Goal: Task Accomplishment & Management: Use online tool/utility

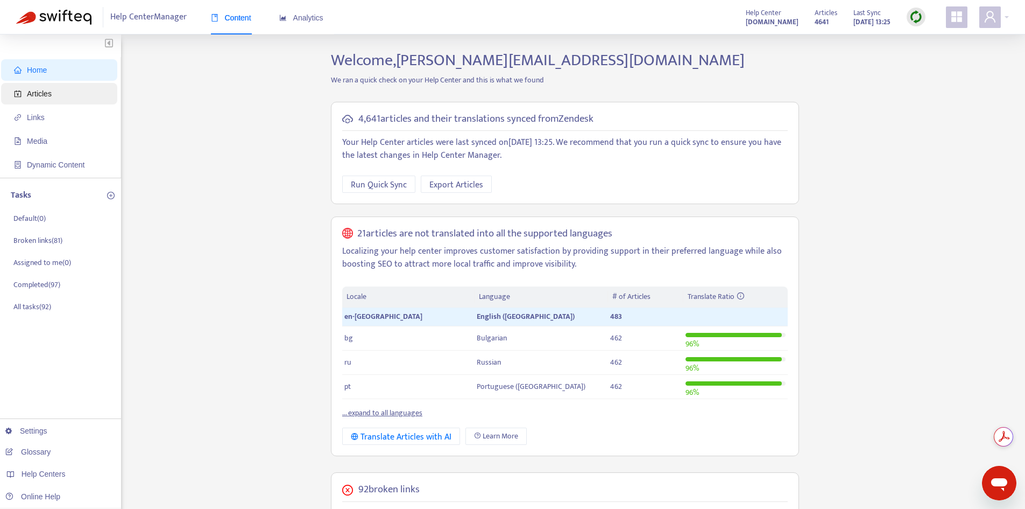
click at [62, 87] on span "Articles" at bounding box center [61, 94] width 95 height 22
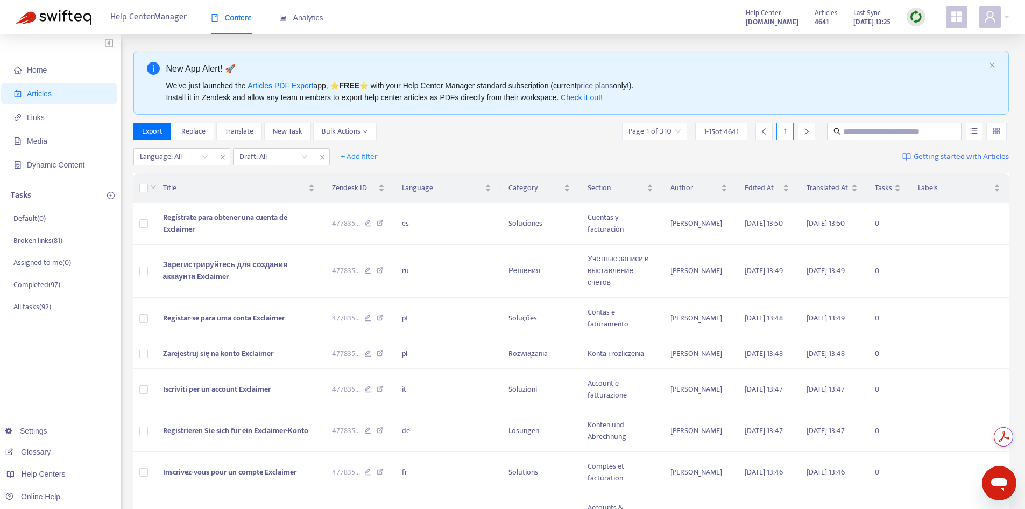
click at [916, 17] on img at bounding box center [916, 16] width 13 height 13
click at [920, 38] on link "Quick Sync" at bounding box center [938, 39] width 46 height 12
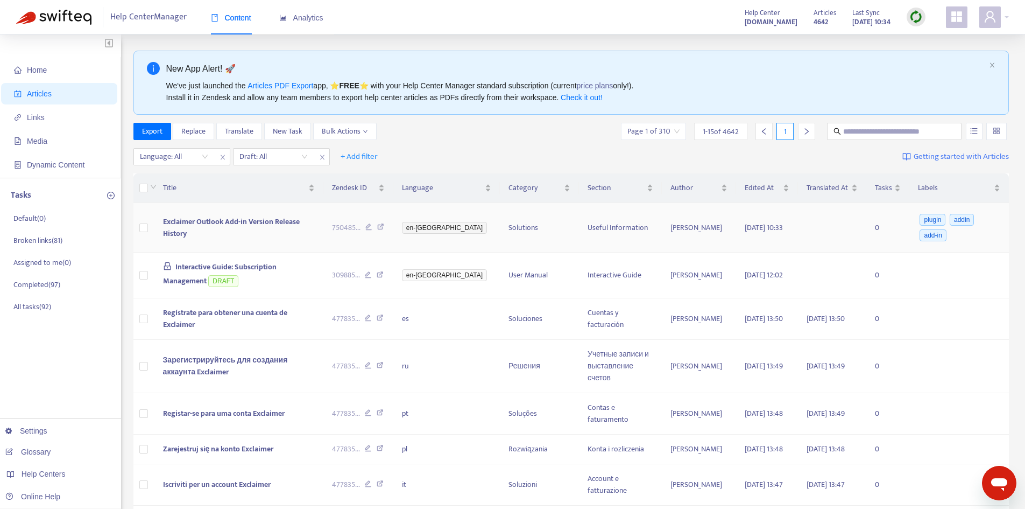
click at [266, 228] on span "Exclaimer Outlook Add-in Version Release History" at bounding box center [231, 227] width 137 height 24
click at [279, 221] on span "Exclaimer Outlook Add-in Version Release History" at bounding box center [231, 227] width 137 height 24
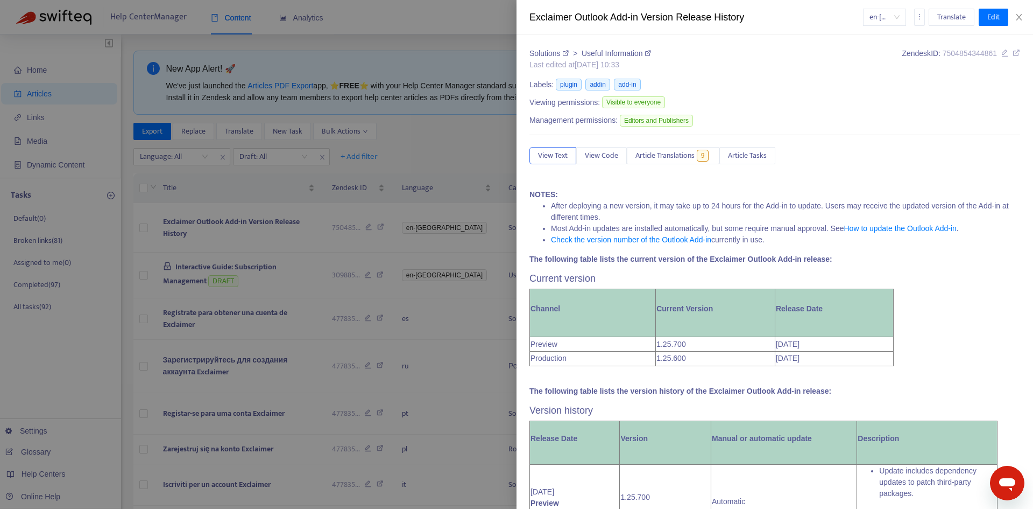
scroll to position [269, 0]
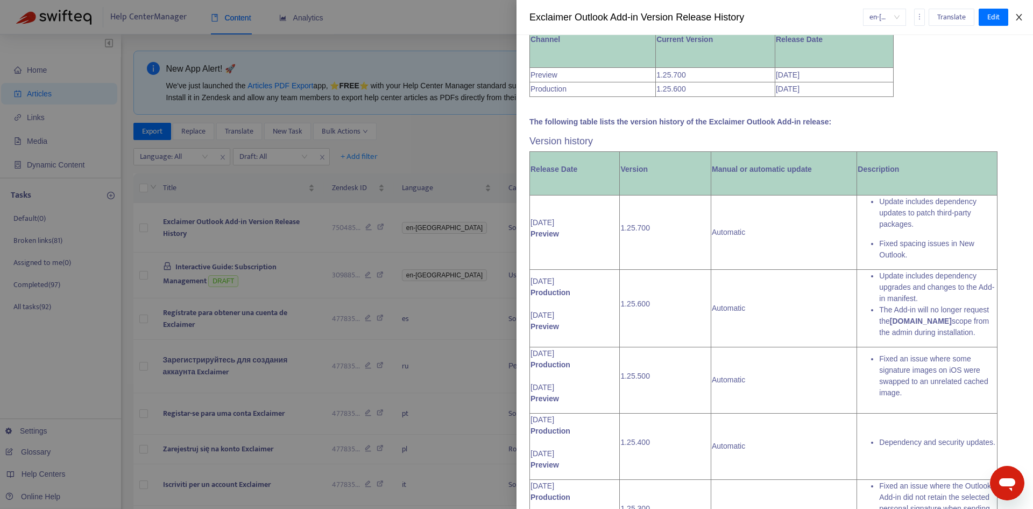
click at [1020, 15] on icon "close" at bounding box center [1019, 17] width 9 height 9
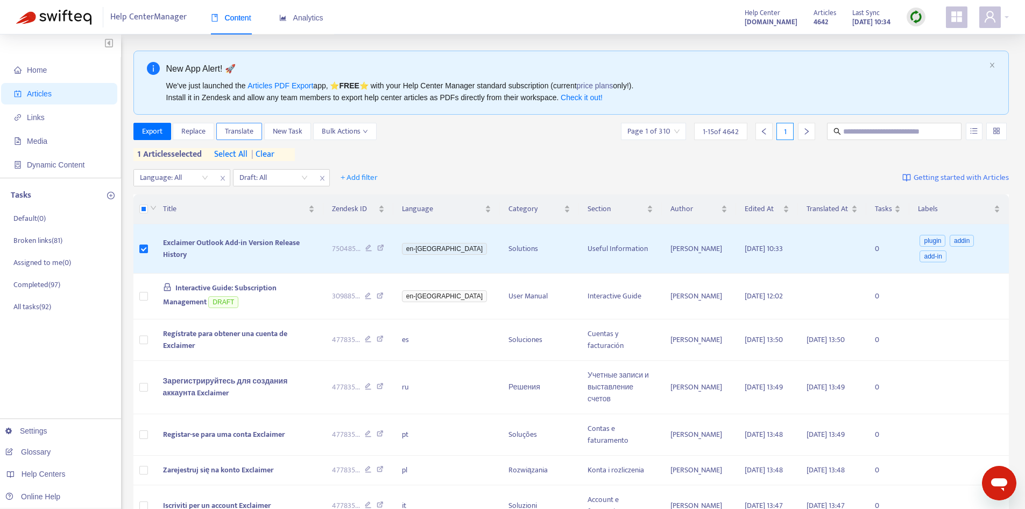
click at [242, 129] on span "Translate" at bounding box center [239, 131] width 29 height 12
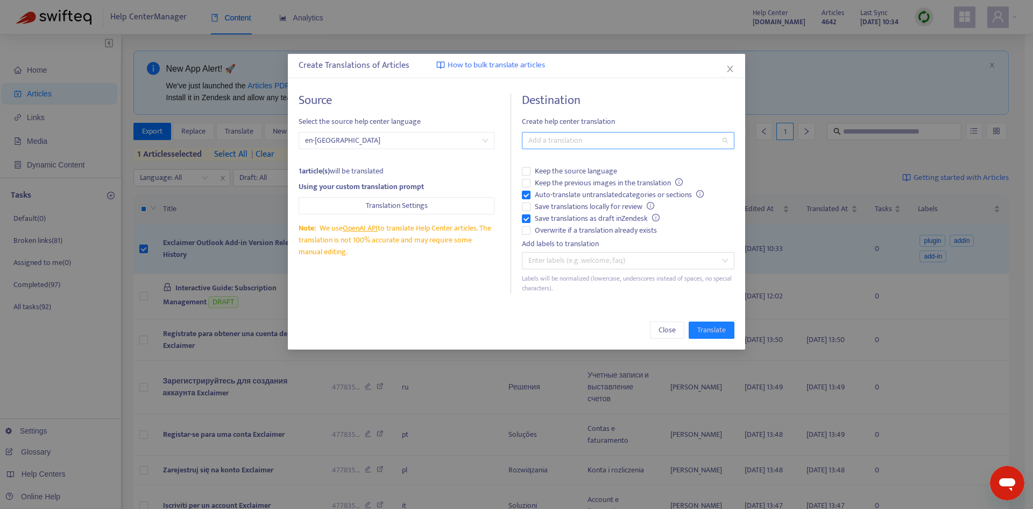
click at [562, 143] on div at bounding box center [623, 140] width 196 height 13
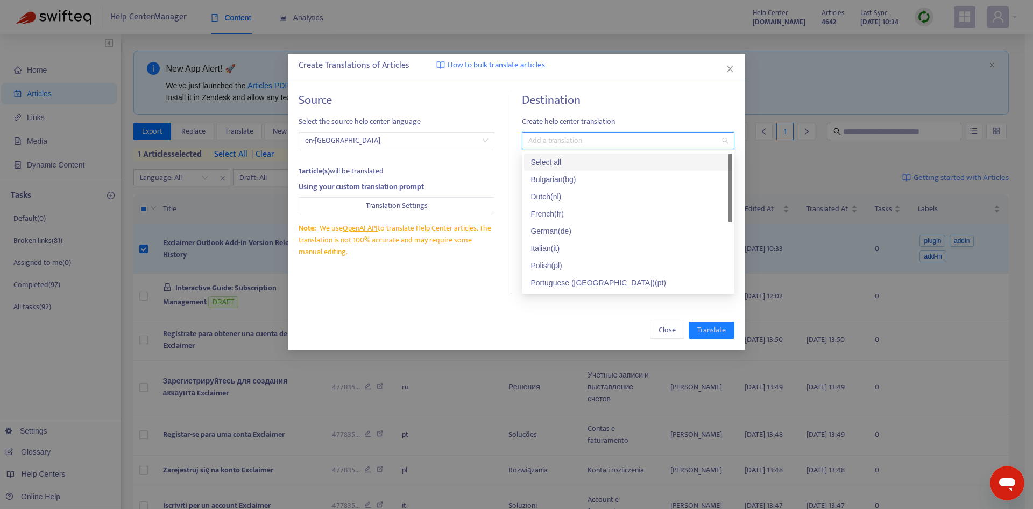
click at [551, 160] on div "Select all" at bounding box center [628, 162] width 195 height 12
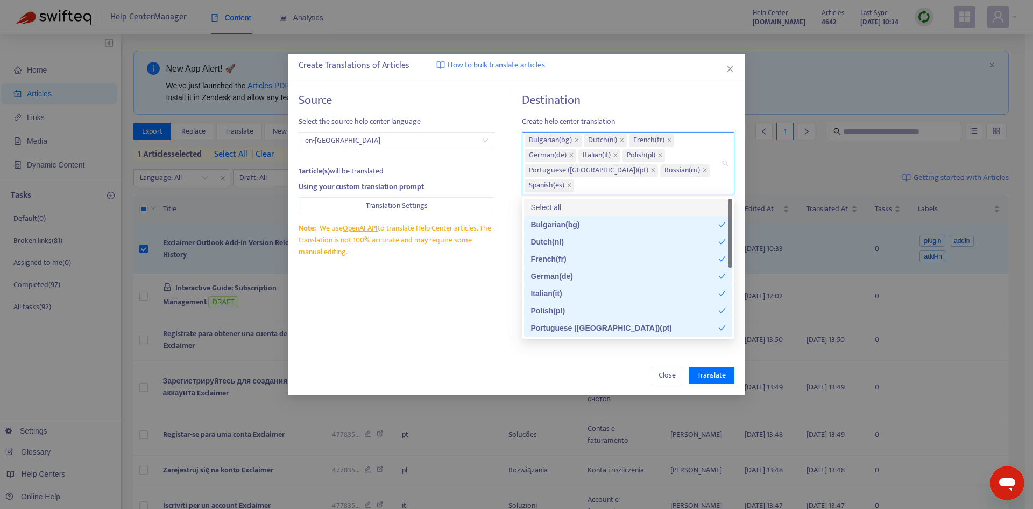
click at [640, 105] on h4 "Destination" at bounding box center [628, 100] width 213 height 15
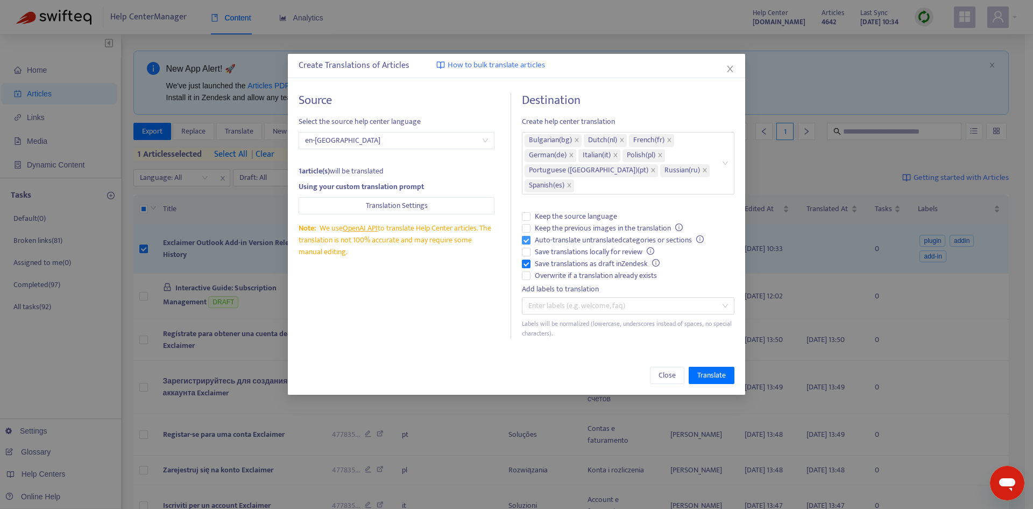
click at [599, 237] on span "Auto-translate untranslated categories or sections" at bounding box center [620, 240] width 178 height 12
click at [590, 259] on span "Save translations as draft in Zendesk" at bounding box center [597, 264] width 133 height 12
click at [592, 271] on span "Overwrite if a translation already exists" at bounding box center [596, 276] width 131 height 12
click at [714, 370] on span "Translate" at bounding box center [711, 375] width 29 height 12
